Goal: Information Seeking & Learning: Compare options

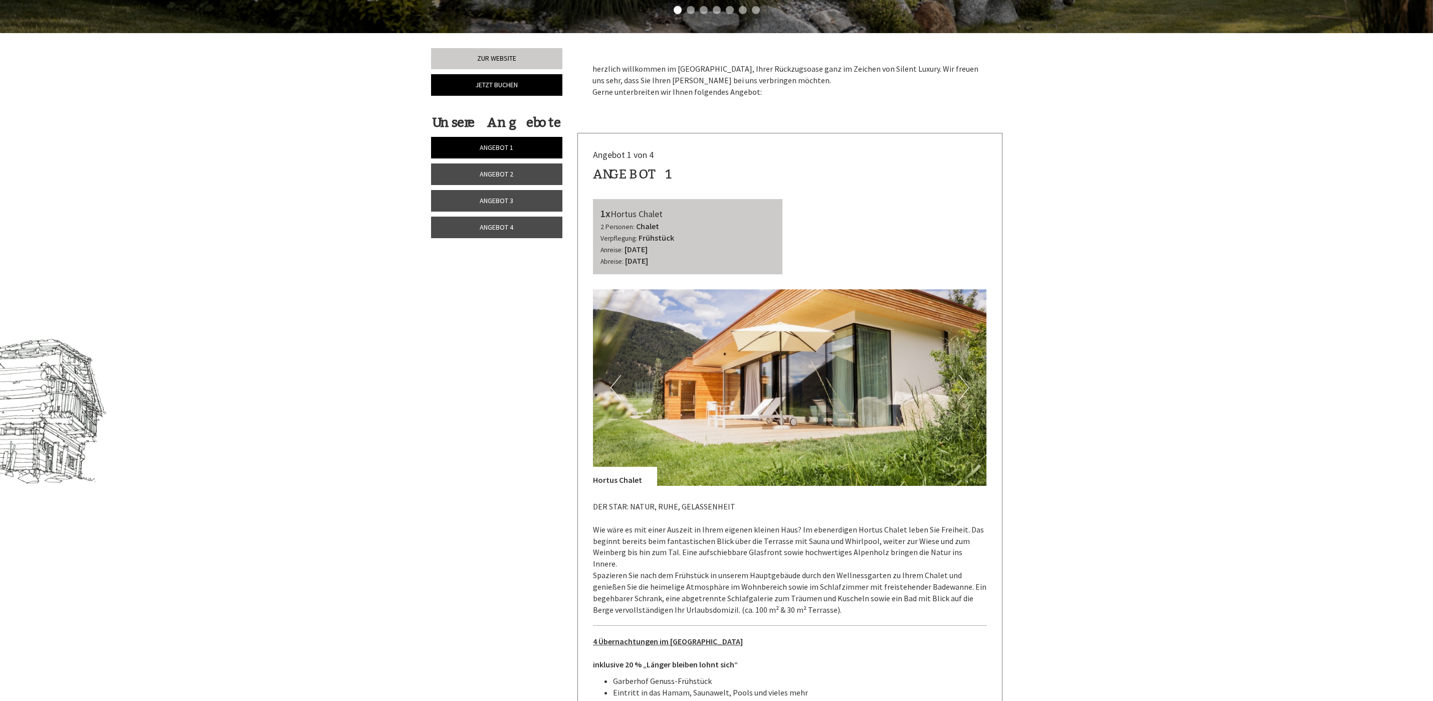
click at [483, 196] on link "Angebot 3" at bounding box center [497, 201] width 132 height 22
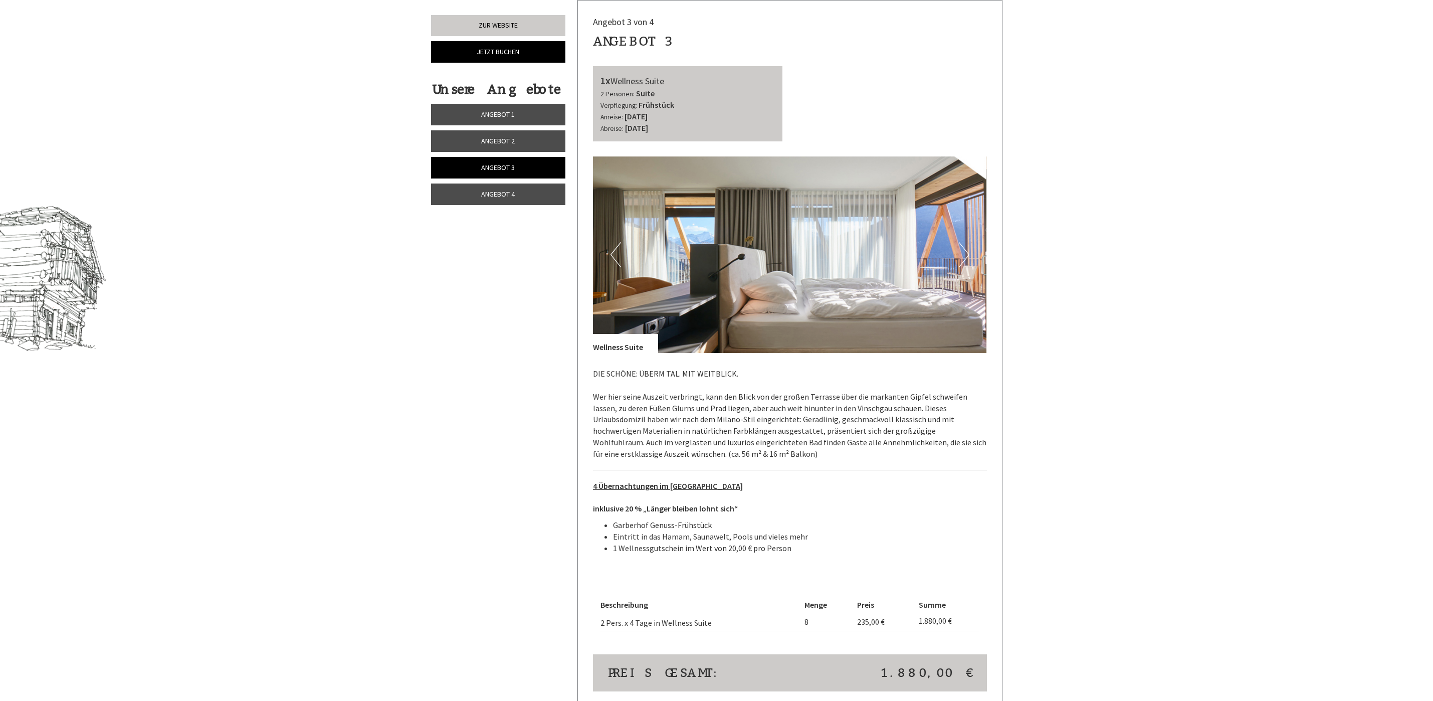
click at [481, 138] on span "Angebot 2" at bounding box center [498, 140] width 34 height 9
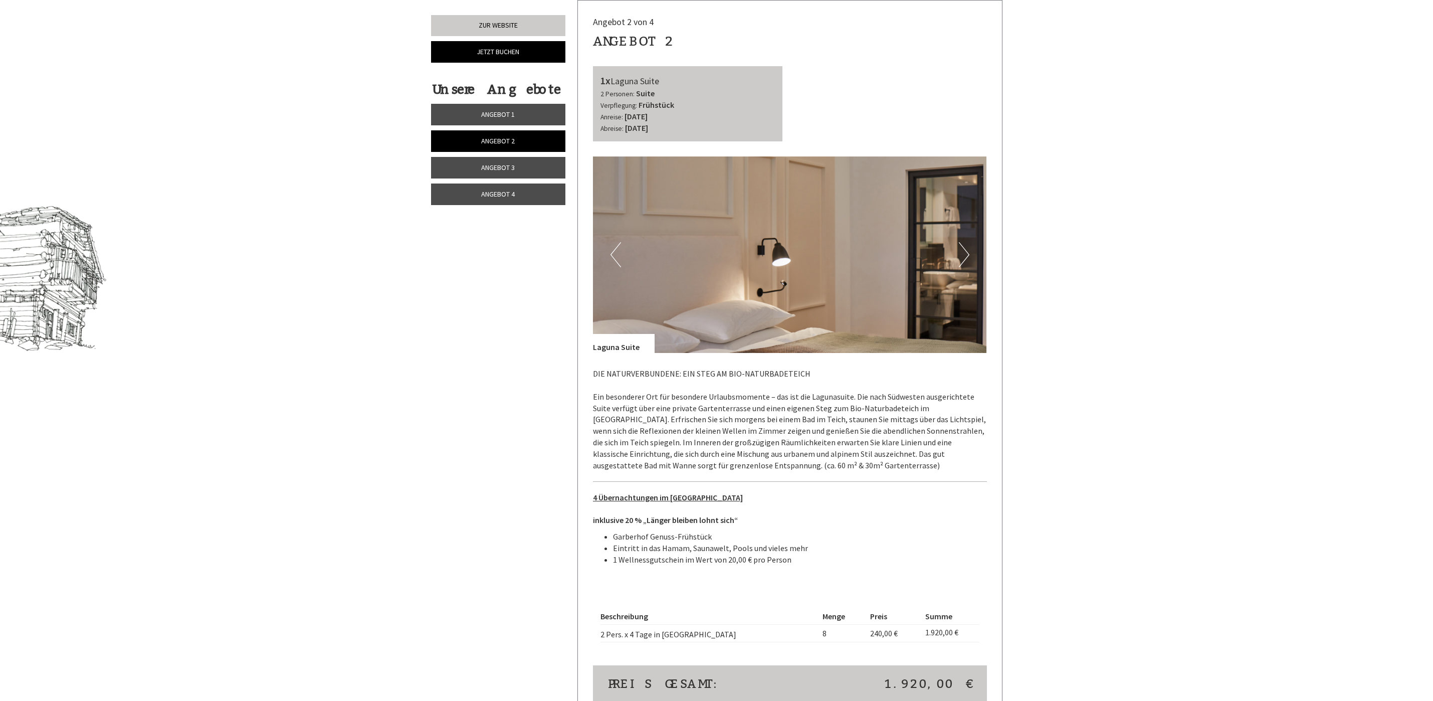
scroll to position [960, 0]
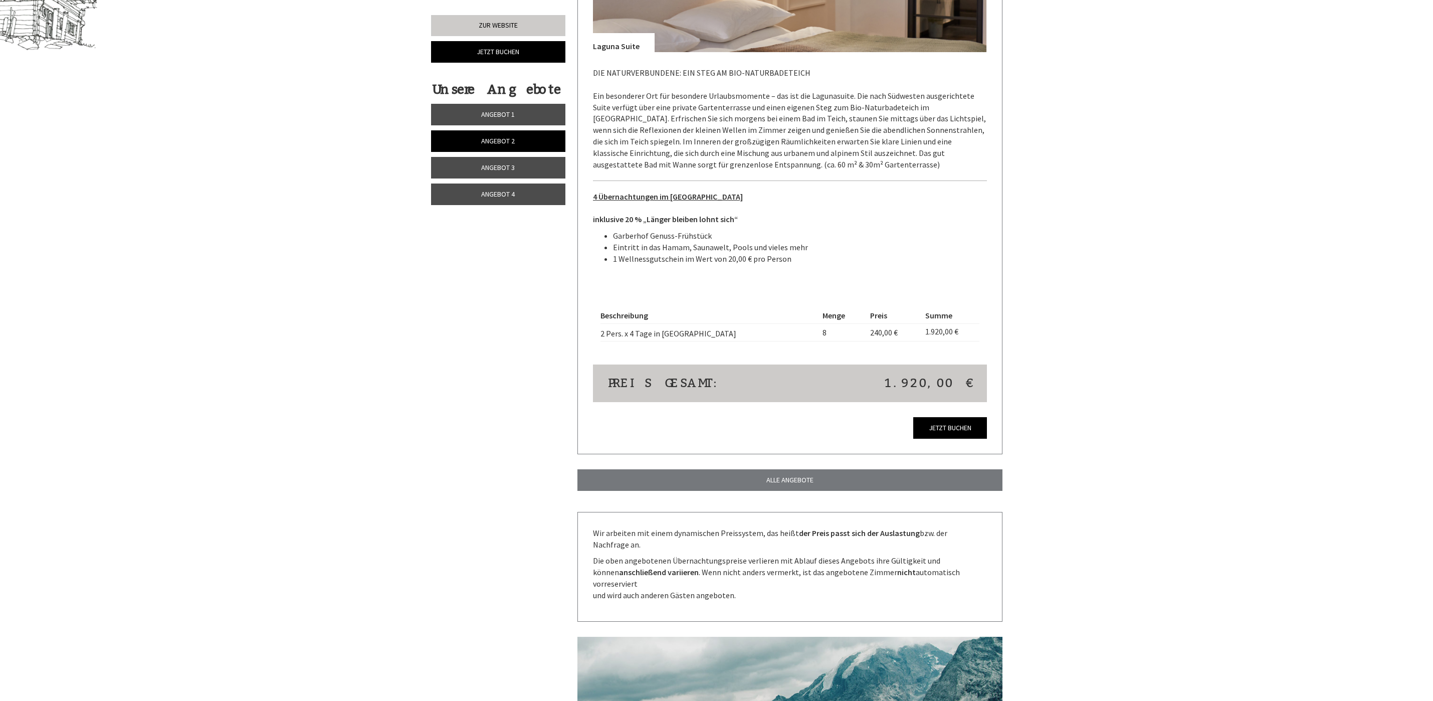
click at [477, 199] on link "Angebot 4" at bounding box center [498, 195] width 134 height 22
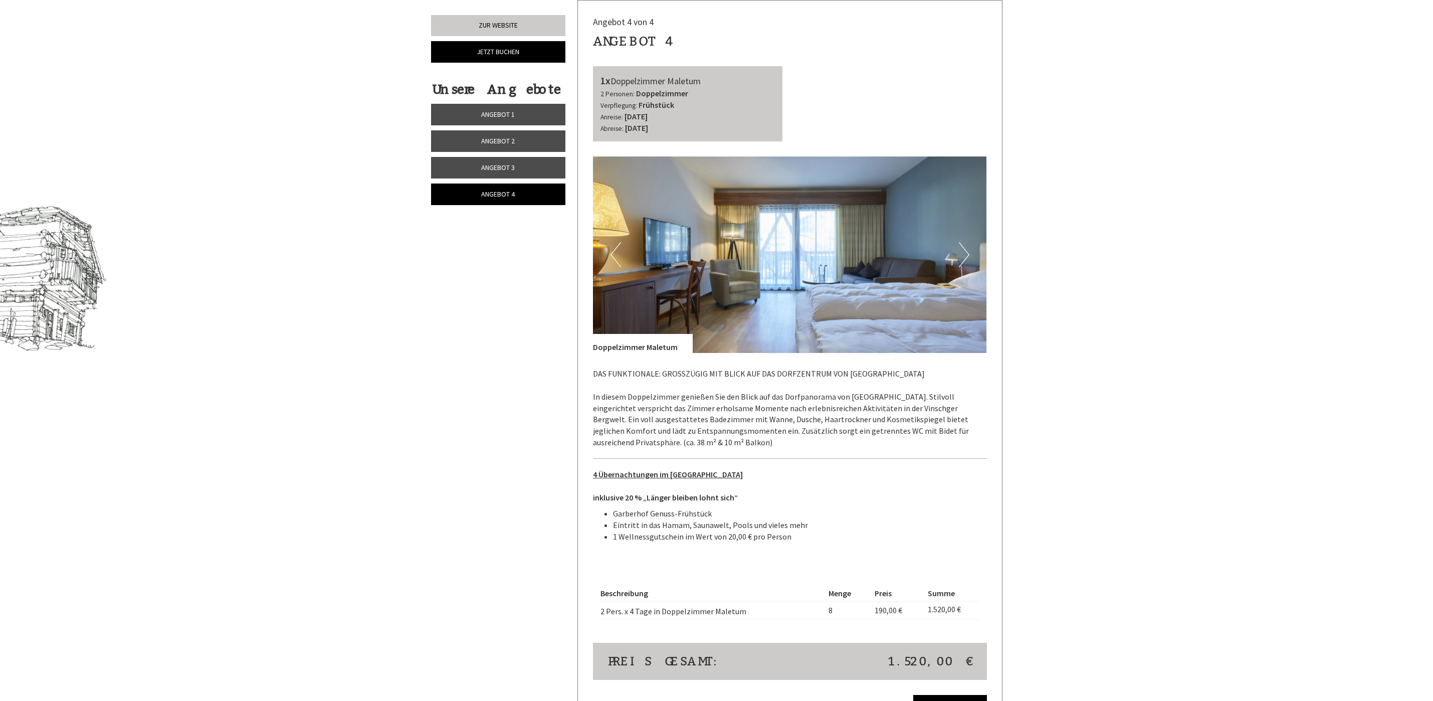
click at [475, 163] on link "Angebot 3" at bounding box center [498, 168] width 134 height 22
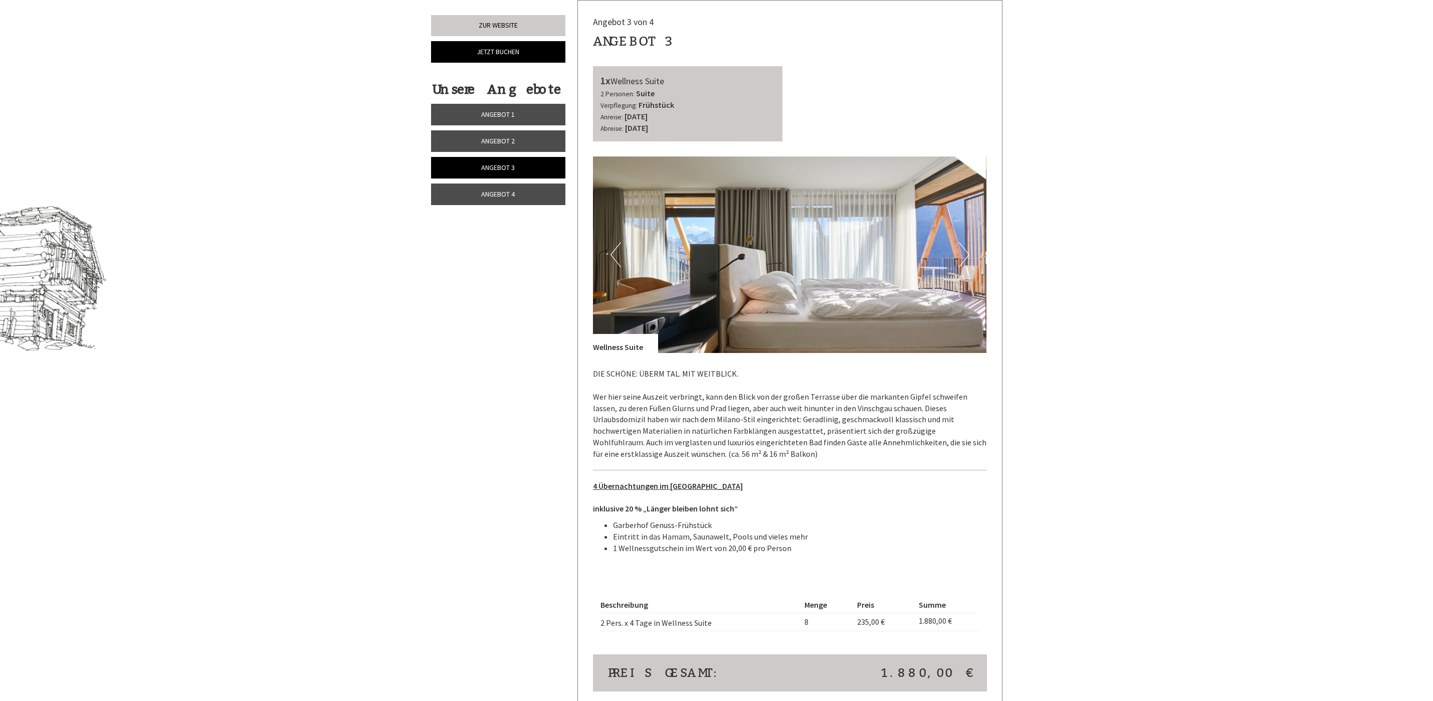
click at [479, 143] on link "Angebot 2" at bounding box center [498, 141] width 134 height 22
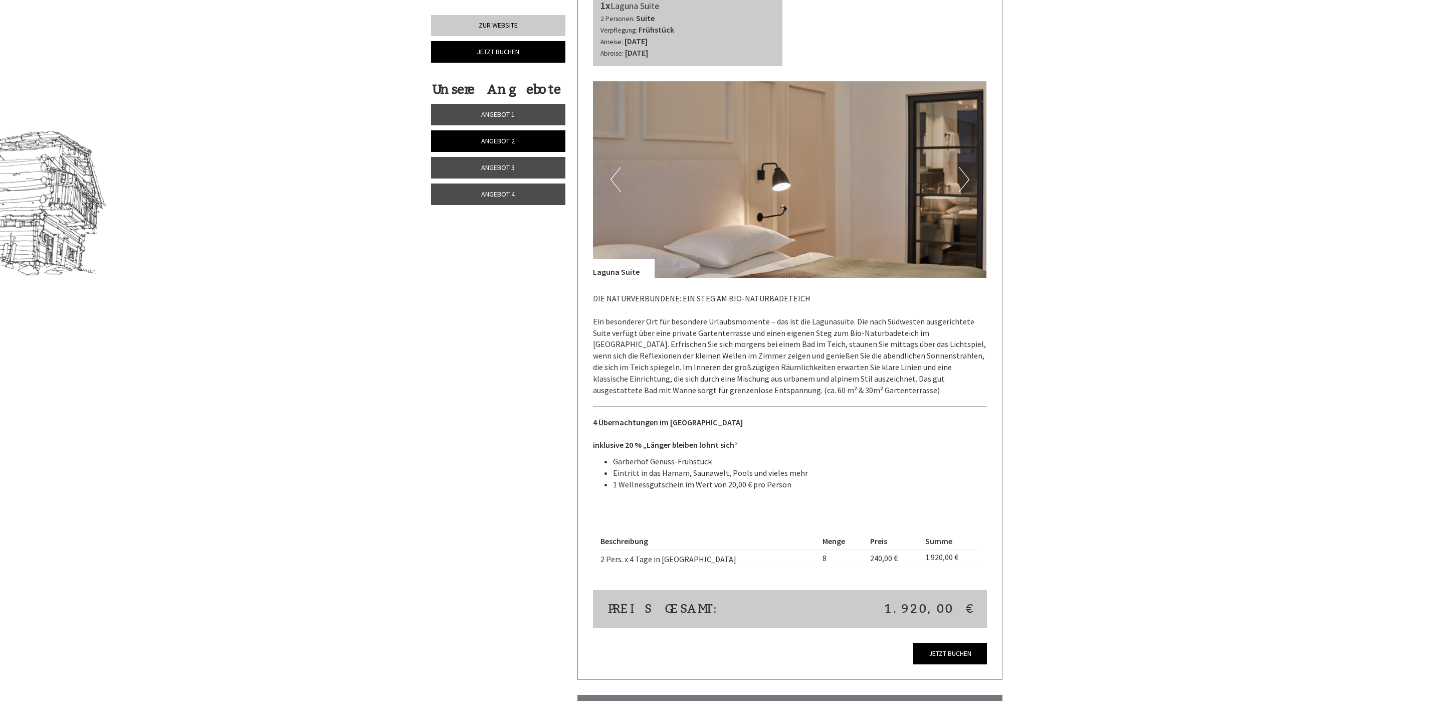
scroll to position [810, 0]
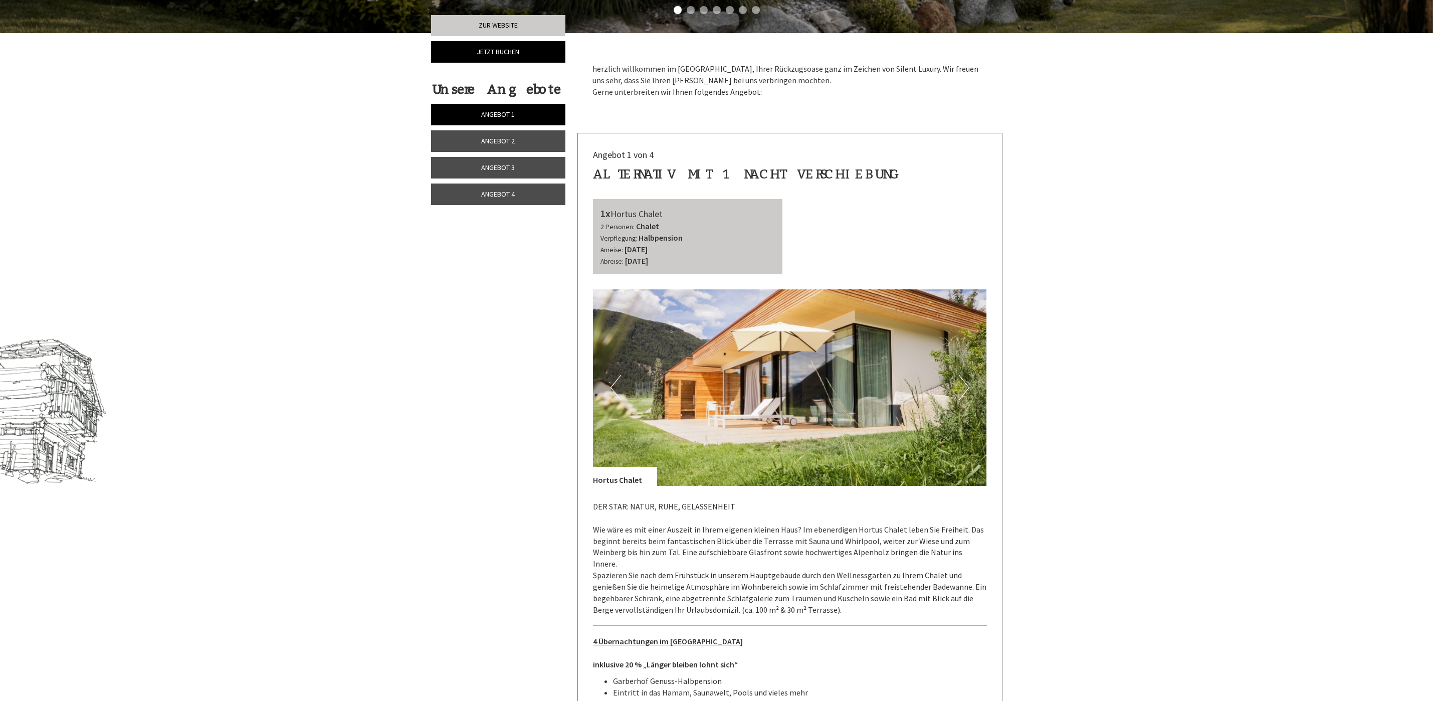
scroll to position [752, 0]
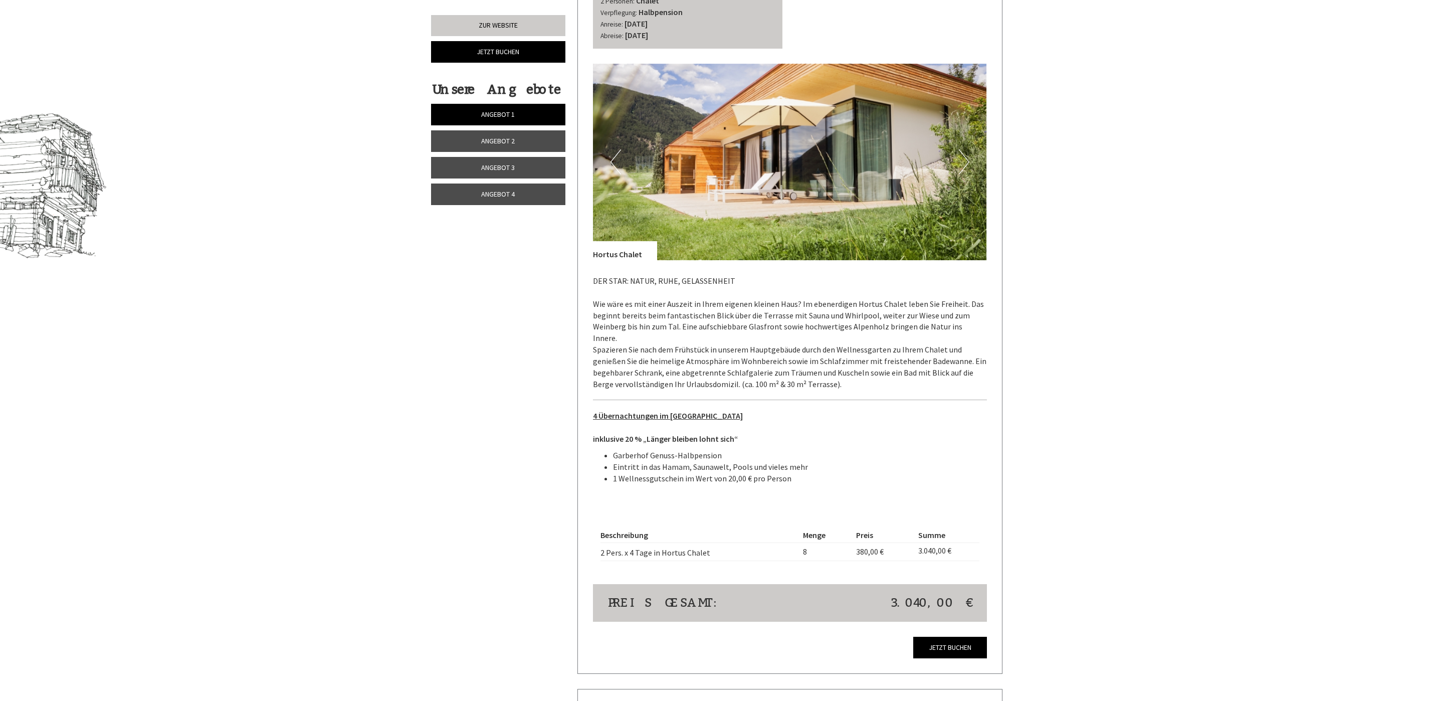
click at [499, 172] on span "Angebot 3" at bounding box center [498, 167] width 34 height 9
